Goal: Task Accomplishment & Management: Manage account settings

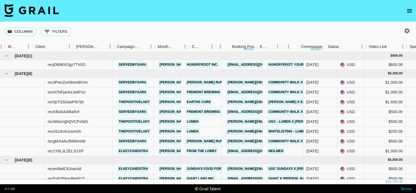
scroll to position [0, 148]
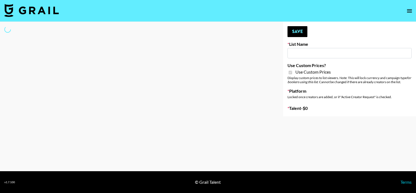
select select "Brand"
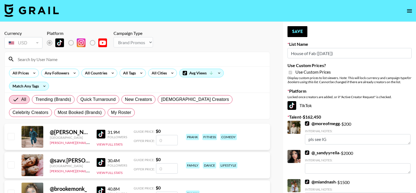
type input "House of Fab (9th Sept)"
checkbox input "true"
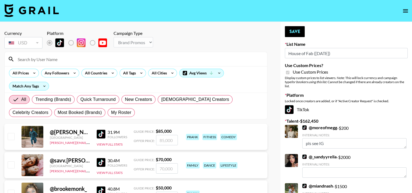
click at [54, 60] on input at bounding box center [138, 59] width 249 height 9
type input "elkey"
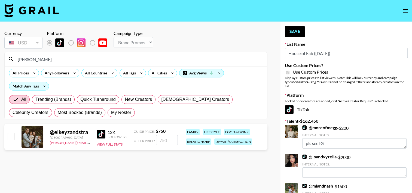
click at [13, 134] on input "checkbox" at bounding box center [11, 136] width 7 height 7
checkbox input "true"
click at [162, 139] on input "750" at bounding box center [167, 140] width 22 height 10
type input "70"
checkbox input "false"
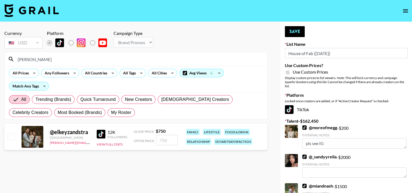
type input "6"
checkbox input "true"
click at [289, 32] on button "Save" at bounding box center [295, 31] width 20 height 11
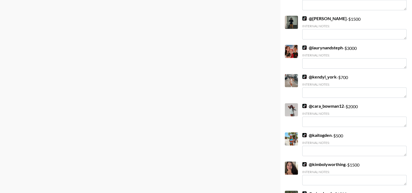
scroll to position [1403, 0]
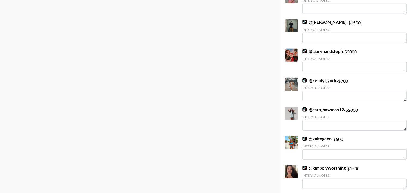
click at [289, 80] on div at bounding box center [291, 84] width 13 height 13
click at [313, 78] on link "@ kendyl_york" at bounding box center [319, 80] width 34 height 5
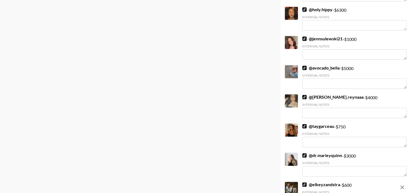
scroll to position [0, 0]
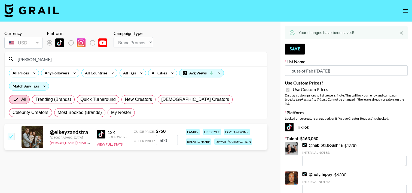
click at [164, 139] on input "600" at bounding box center [167, 140] width 22 height 10
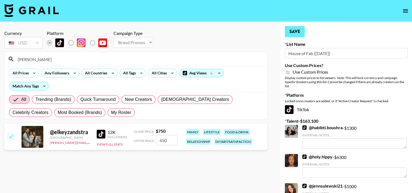
type input "650"
click at [291, 28] on button "Save" at bounding box center [295, 31] width 20 height 11
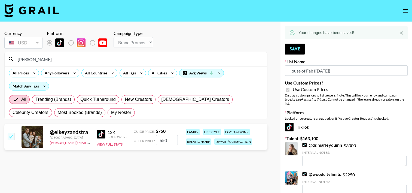
click at [48, 57] on input "elkey" at bounding box center [138, 59] width 249 height 9
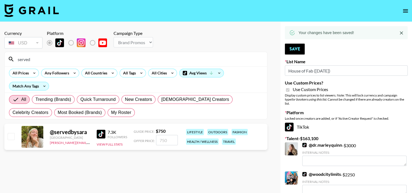
type input "served"
click at [10, 138] on input "checkbox" at bounding box center [11, 136] width 7 height 7
checkbox input "true"
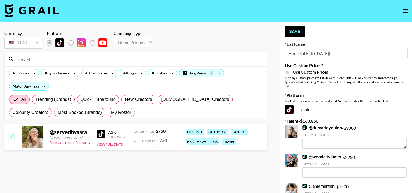
click at [162, 138] on input "750" at bounding box center [167, 140] width 22 height 10
type input "650"
click at [294, 34] on button "Save" at bounding box center [295, 31] width 20 height 11
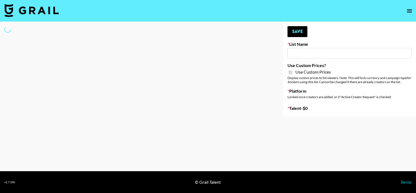
type input "ByHeart (9th Sept)"
checkbox input "true"
select select "Brand"
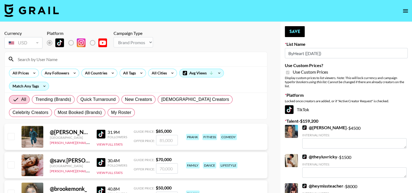
click at [100, 59] on input at bounding box center [138, 59] width 249 height 9
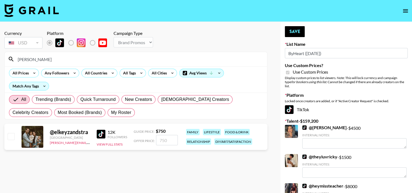
type input "elkey"
click at [12, 137] on input "checkbox" at bounding box center [11, 136] width 7 height 7
checkbox input "true"
click at [165, 138] on input "750" at bounding box center [167, 140] width 22 height 10
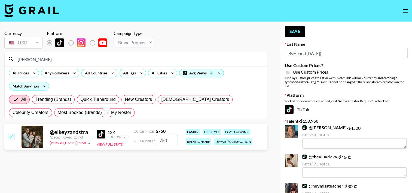
click at [165, 138] on input "750" at bounding box center [167, 140] width 22 height 10
type input "1850"
click at [292, 28] on button "Save" at bounding box center [295, 31] width 20 height 11
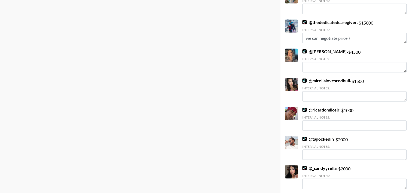
scroll to position [1083, 0]
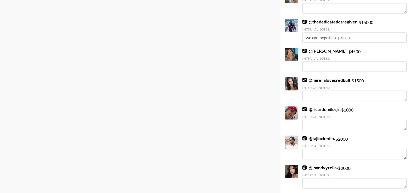
click at [316, 19] on link "@ thededicatedcaregiver" at bounding box center [329, 21] width 55 height 5
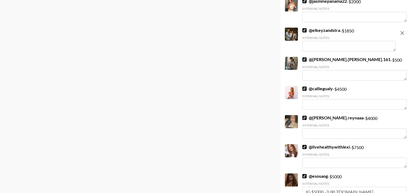
scroll to position [228, 0]
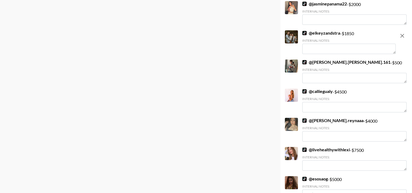
click at [314, 48] on textarea at bounding box center [348, 49] width 93 height 10
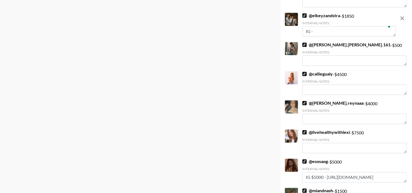
paste textarea "https://www.instagram.com/elkeyzandstra/"
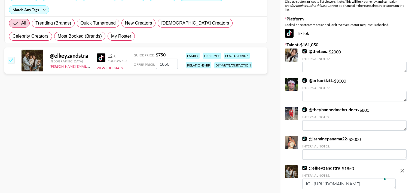
scroll to position [0, 0]
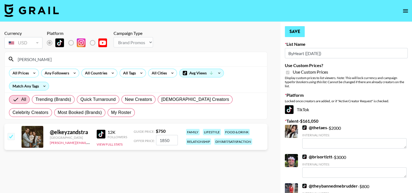
type textarea "IG - https://www.instagram.com/elkeyzandstra/"
click at [297, 34] on button "Save" at bounding box center [295, 31] width 20 height 11
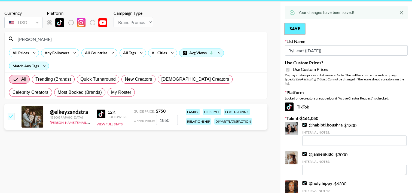
scroll to position [19, 0]
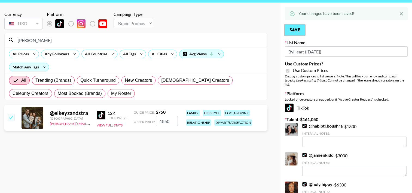
click at [295, 31] on button "Save" at bounding box center [295, 29] width 20 height 11
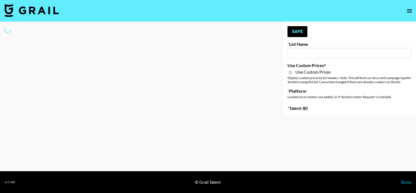
type input "Super Power (9th Sept)"
checkbox input "true"
select select "Brand"
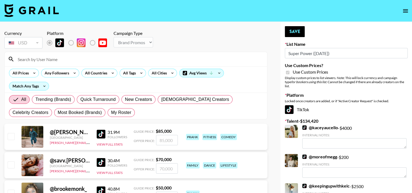
click at [59, 59] on input at bounding box center [138, 59] width 249 height 9
click at [59, 59] on input "elkey" at bounding box center [138, 59] width 249 height 9
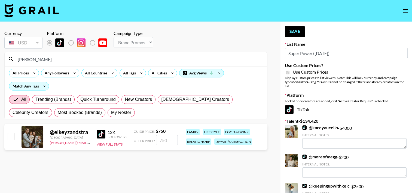
type input "elkey"
click at [11, 135] on input "checkbox" at bounding box center [11, 136] width 7 height 7
checkbox input "true"
click at [162, 139] on input "750" at bounding box center [167, 140] width 22 height 10
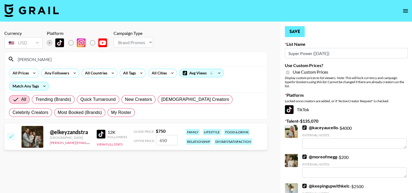
type input "650"
click at [293, 30] on button "Save" at bounding box center [295, 31] width 20 height 11
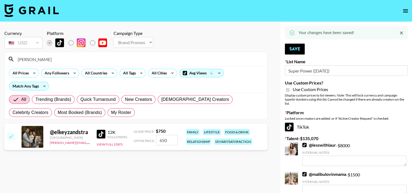
click at [34, 60] on input "elkey" at bounding box center [138, 59] width 249 height 9
drag, startPoint x: 34, startPoint y: 60, endPoint x: 35, endPoint y: 97, distance: 37.3
click at [34, 60] on input "elkey" at bounding box center [138, 59] width 249 height 9
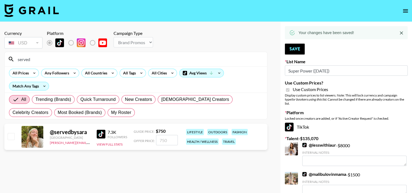
type input "served"
click at [11, 136] on input "checkbox" at bounding box center [11, 136] width 7 height 7
checkbox input "true"
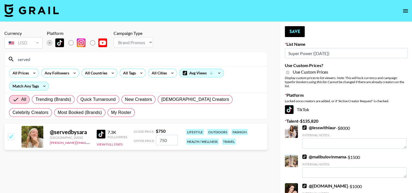
click at [160, 141] on input "750" at bounding box center [167, 140] width 22 height 10
type input "600"
click at [294, 33] on button "Save" at bounding box center [295, 31] width 20 height 11
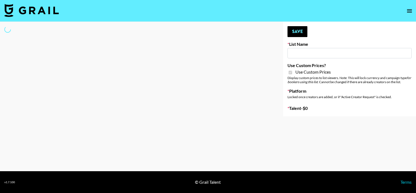
type input "Super Power ([DATE])"
checkbox input "true"
select select "Brand"
type input "Super Power ([DATE])"
checkbox input "true"
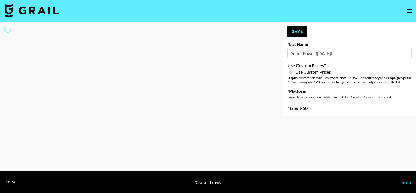
select select "Brand"
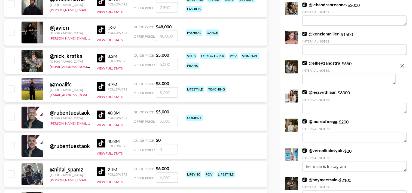
scroll to position [472, 0]
click at [403, 63] on icon "remove" at bounding box center [402, 66] width 7 height 7
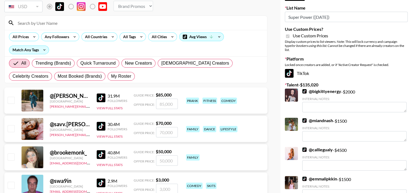
scroll to position [0, 0]
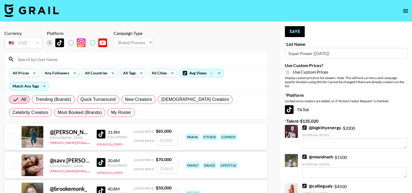
click at [102, 57] on input at bounding box center [138, 59] width 249 height 9
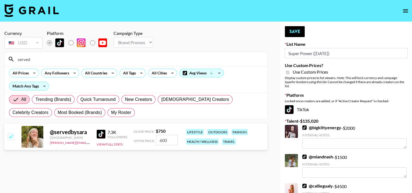
type input "served"
click at [163, 139] on input "600" at bounding box center [167, 140] width 22 height 10
checkbox input "false"
type input "2"
checkbox input "true"
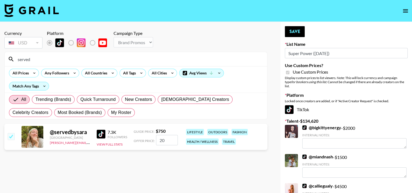
type input "2"
checkbox input "true"
type input "1850"
click at [293, 31] on button "Save" at bounding box center [295, 31] width 20 height 11
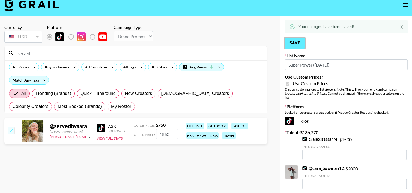
scroll to position [4, 0]
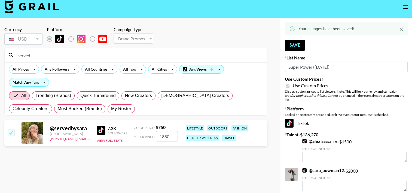
click at [165, 138] on input "1850" at bounding box center [167, 136] width 22 height 10
click at [166, 138] on input "1850" at bounding box center [167, 136] width 22 height 10
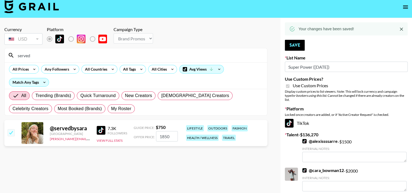
click at [166, 138] on input "1850" at bounding box center [167, 136] width 22 height 10
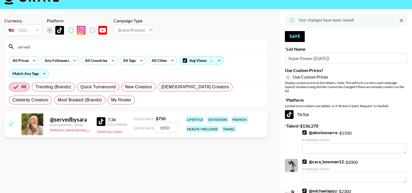
scroll to position [13, 0]
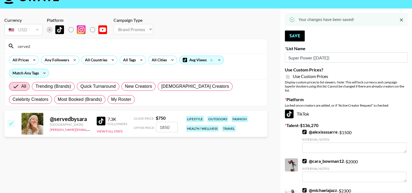
click at [165, 126] on input "1850" at bounding box center [167, 127] width 22 height 10
click at [180, 139] on section "Currency USD USD ​ Platform Campaign Type Choose Type... Song Promos Brand Prom…" at bounding box center [135, 87] width 263 height 149
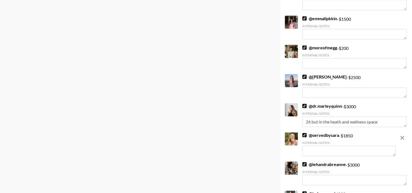
scroll to position [1270, 0]
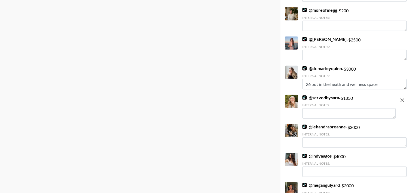
click at [305, 109] on textarea at bounding box center [348, 113] width 93 height 10
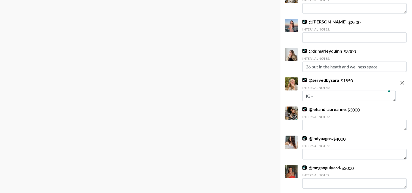
paste textarea "[URL][DOMAIN_NAME]"
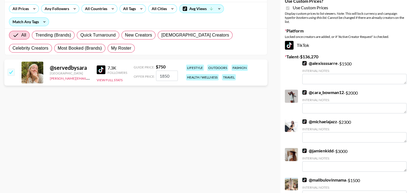
scroll to position [0, 0]
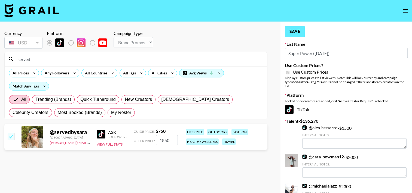
type textarea "IG - [URL][DOMAIN_NAME]"
click at [292, 36] on button "Save" at bounding box center [295, 31] width 20 height 11
